Goal: Information Seeking & Learning: Learn about a topic

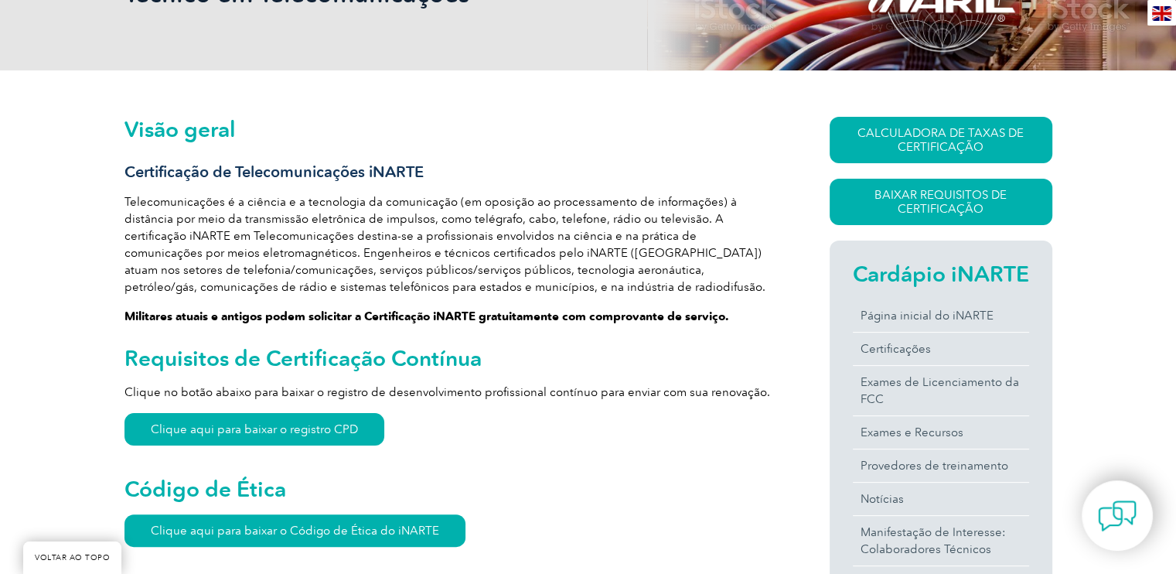
scroll to position [271, 0]
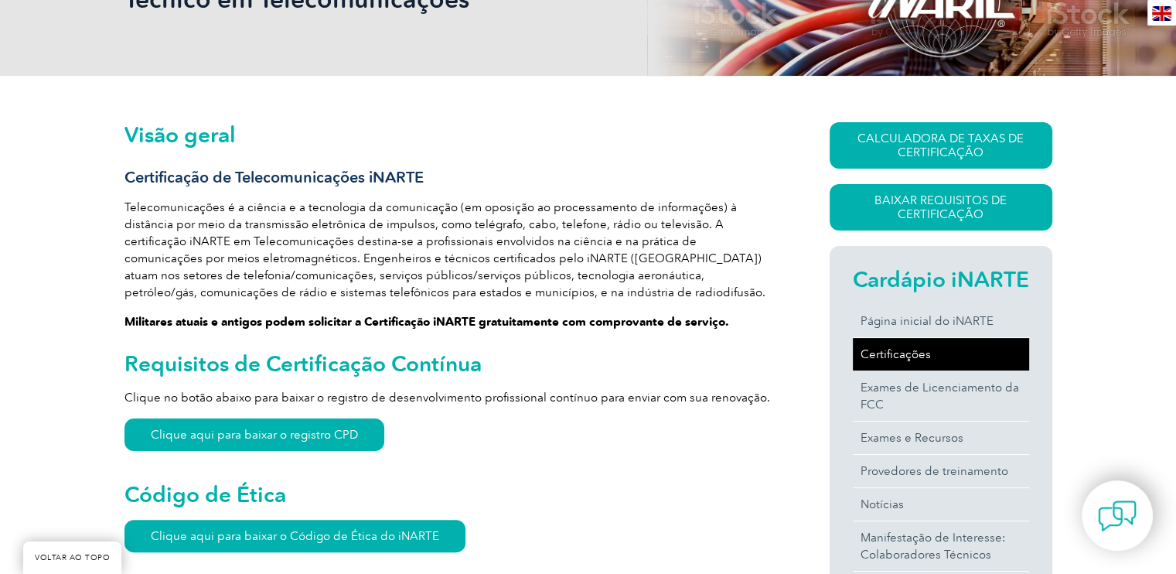
click at [885, 355] on font "Certificações" at bounding box center [896, 354] width 70 height 14
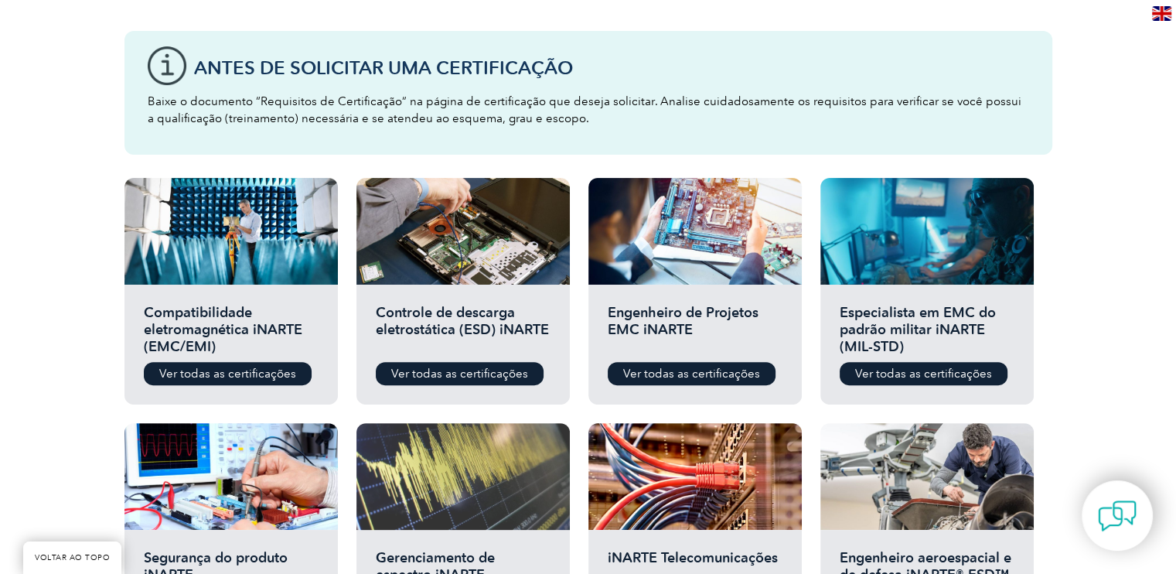
scroll to position [609, 0]
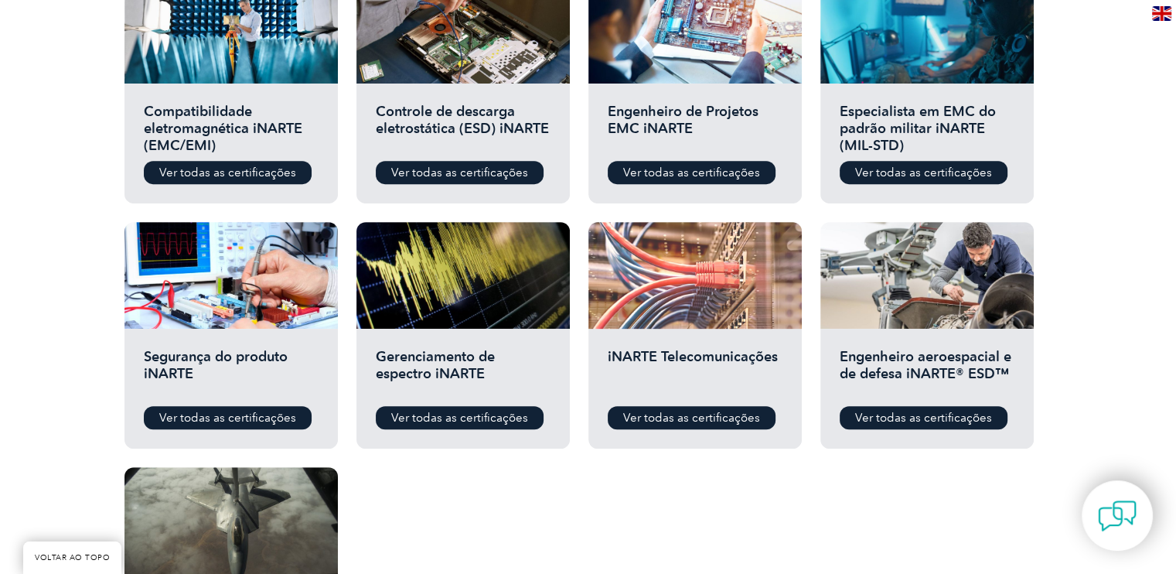
click at [656, 287] on div at bounding box center [694, 275] width 213 height 107
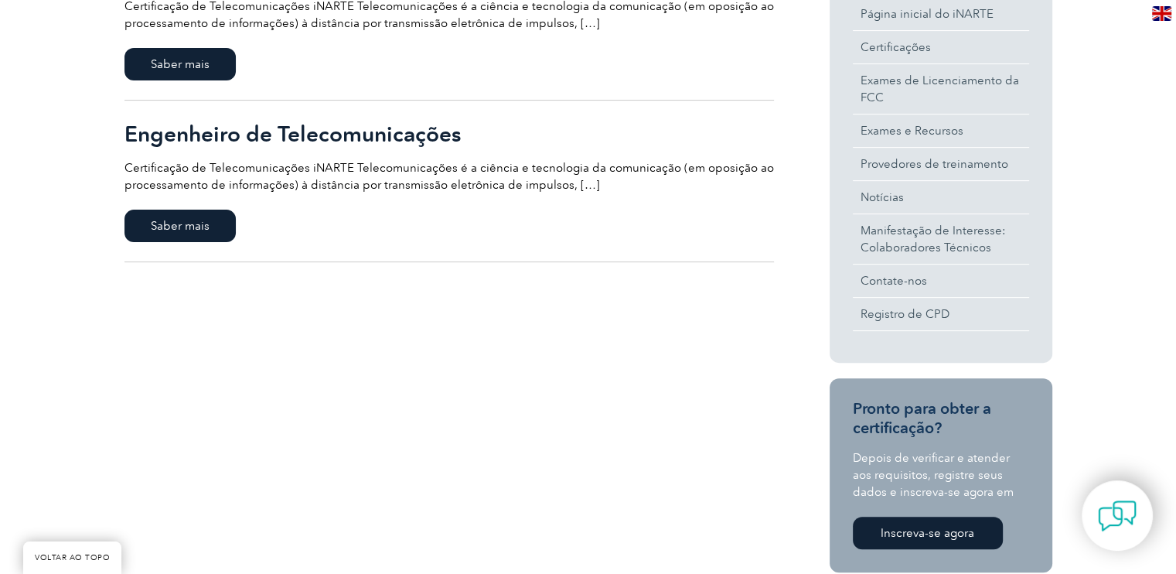
scroll to position [421, 0]
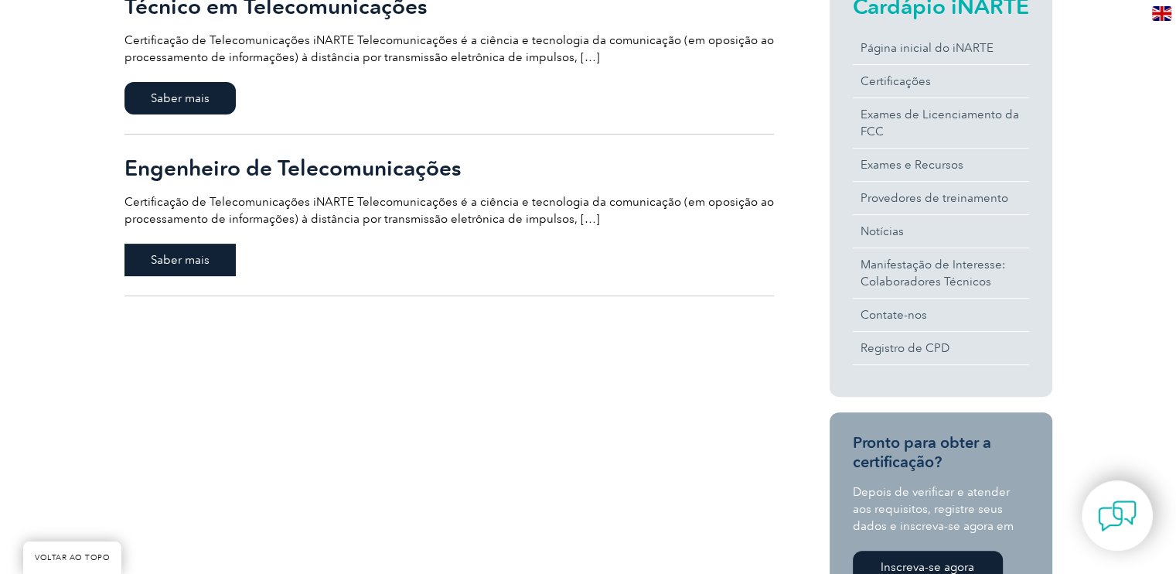
click at [189, 264] on font "Saber mais" at bounding box center [180, 260] width 59 height 14
